Goal: Use online tool/utility: Utilize a website feature to perform a specific function

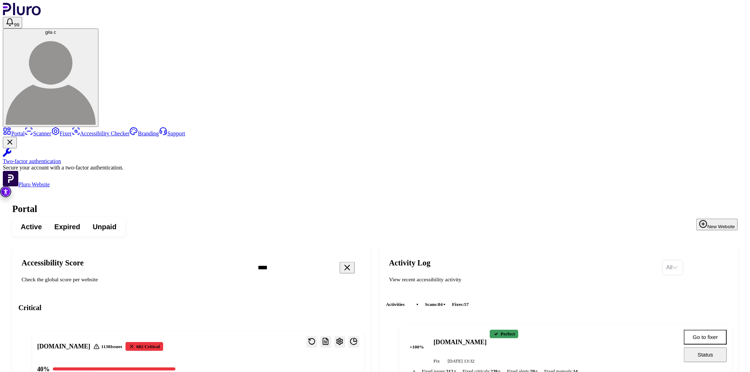
click at [708, 330] on button "Go to fixer" at bounding box center [705, 337] width 43 height 15
click at [34, 131] on link "Scanner" at bounding box center [38, 134] width 27 height 6
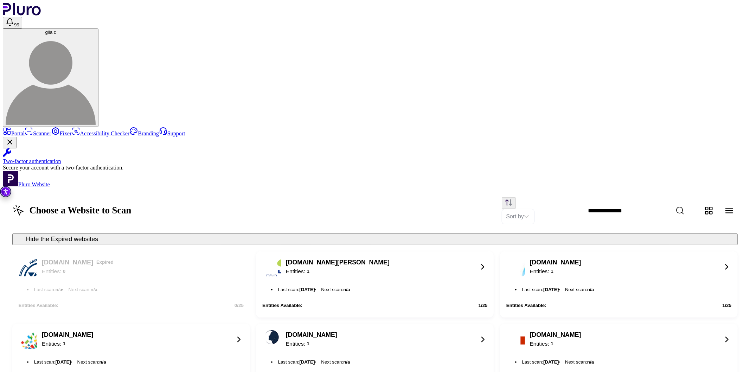
scroll to position [511, 0]
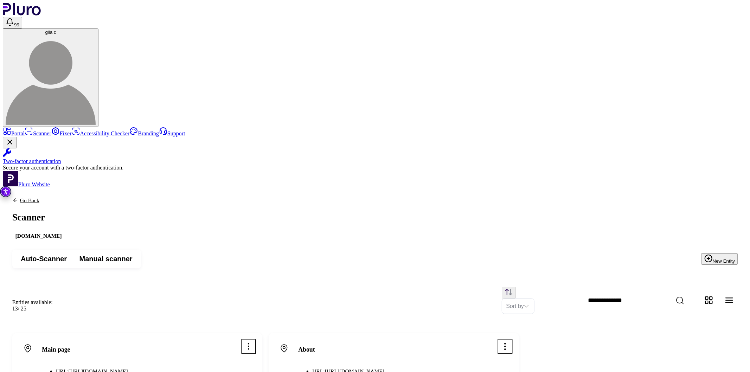
drag, startPoint x: 453, startPoint y: 96, endPoint x: 455, endPoint y: 100, distance: 3.8
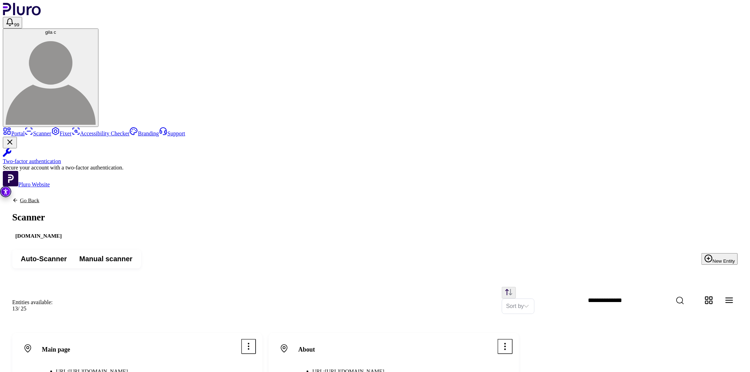
click at [25, 131] on link "Portal" at bounding box center [14, 134] width 22 height 6
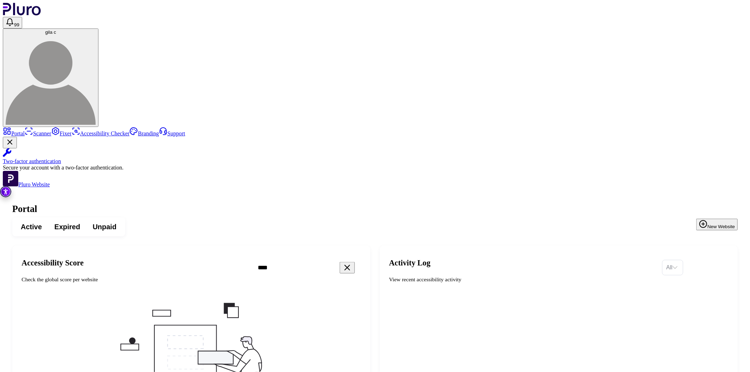
click at [26, 131] on link "Scanner" at bounding box center [38, 134] width 27 height 6
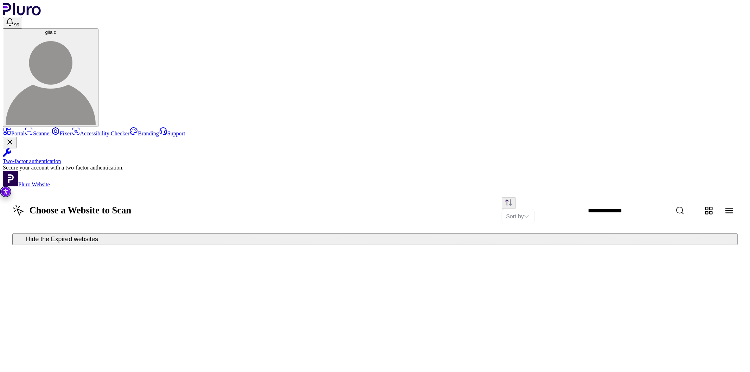
click at [25, 131] on link "Portal" at bounding box center [14, 134] width 22 height 6
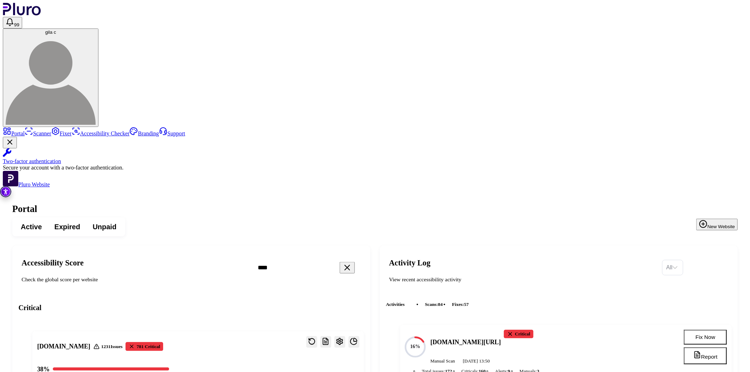
click at [316, 338] on icon "Reset the cache" at bounding box center [312, 342] width 8 height 8
